Goal: Task Accomplishment & Management: Use online tool/utility

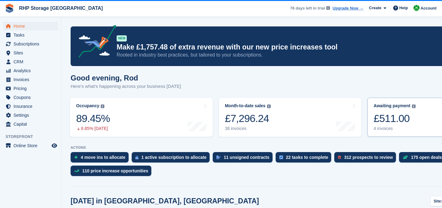
click at [386, 114] on div "£511.00" at bounding box center [394, 118] width 42 height 13
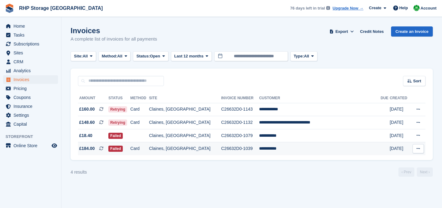
click at [259, 147] on td "C26632D0-1039" at bounding box center [240, 148] width 38 height 13
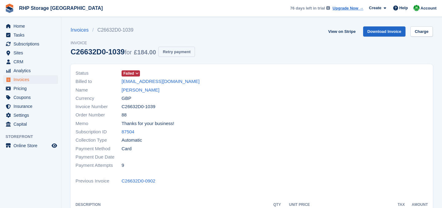
click at [181, 52] on button "Retry payment" at bounding box center [176, 52] width 36 height 10
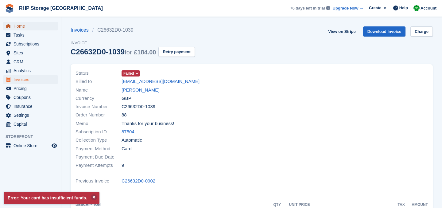
click at [31, 26] on span "Home" at bounding box center [32, 26] width 37 height 9
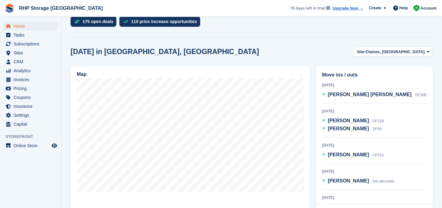
scroll to position [150, 0]
